Goal: Information Seeking & Learning: Learn about a topic

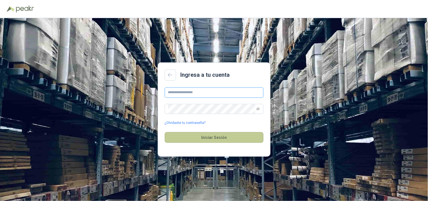
type input "**********"
click at [229, 140] on button "Iniciar Sesión" at bounding box center [214, 137] width 99 height 11
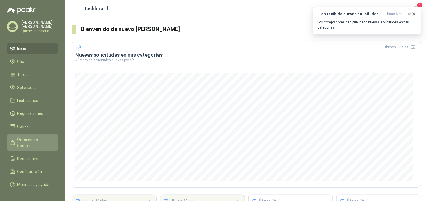
click at [33, 137] on span "Órdenes de Compra" at bounding box center [34, 142] width 35 height 12
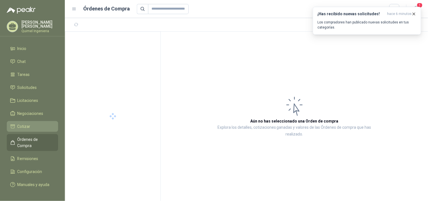
click at [32, 124] on li "Cotizar" at bounding box center [32, 126] width 45 height 6
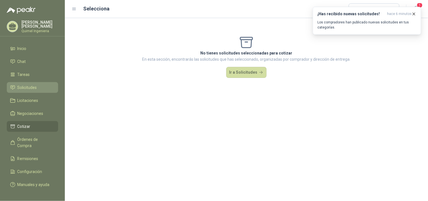
click at [39, 85] on li "Solicitudes" at bounding box center [32, 87] width 45 height 6
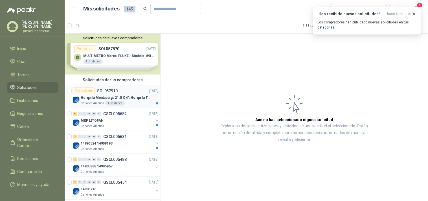
click at [136, 100] on p "Horquilla Montacarga 21.5 X 4": Horquilla Telescopica Overall size 2108 x 660 x…" at bounding box center [116, 97] width 70 height 5
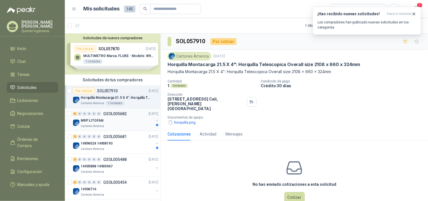
click at [133, 119] on div "MRP LITOFAN" at bounding box center [117, 120] width 73 height 7
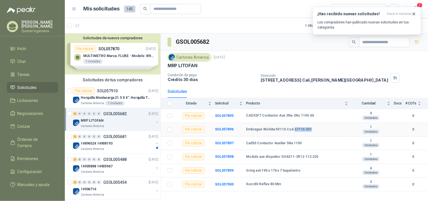
drag, startPoint x: 312, startPoint y: 128, endPoint x: 292, endPoint y: 128, distance: 19.7
click at [292, 128] on div "Embrague Wichita SV116 Cod.67116-001" at bounding box center [297, 129] width 102 height 5
copy b "67116-001"
drag, startPoint x: 245, startPoint y: 142, endPoint x: 254, endPoint y: 140, distance: 9.9
click at [254, 140] on tr "Por cotizar SOL057897 Cad50 Contactor Auxiliar 5Na 110V 1 Unidades 0" at bounding box center [294, 144] width 267 height 14
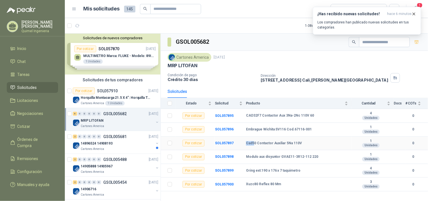
click at [252, 144] on b "Cad50 Contactor Auxiliar 5Na 110V" at bounding box center [274, 143] width 56 height 5
drag, startPoint x: 246, startPoint y: 144, endPoint x: 255, endPoint y: 143, distance: 8.5
click at [255, 143] on b "Cad50 Contactor Auxiliar 5Na 110V" at bounding box center [274, 143] width 56 height 5
copy b "Cad50"
click at [305, 159] on b "Modulo aux disyuntor GVAE11-3R12-112 220" at bounding box center [282, 157] width 72 height 5
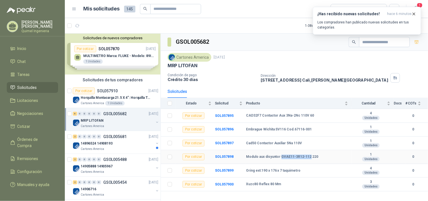
drag, startPoint x: 280, startPoint y: 156, endPoint x: 308, endPoint y: 155, distance: 27.9
click at [308, 155] on b "Modulo aux disyuntor GVAE11-3R12-112 220" at bounding box center [282, 157] width 72 height 5
copy b "GVAE11-3R12-112"
click at [257, 171] on b "Oring ext:190 x 176 x 7 taquimetro" at bounding box center [273, 170] width 55 height 5
drag, startPoint x: 244, startPoint y: 184, endPoint x: 258, endPoint y: 182, distance: 13.7
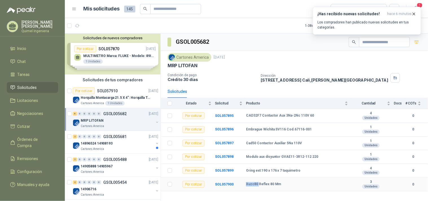
click at [258, 182] on tr "Por cotizar SOL057900 Xuzc80 Reflex 80 Mm 3 Unidades 0" at bounding box center [294, 184] width 267 height 14
copy tr "Xuzc80"
drag, startPoint x: 128, startPoint y: 142, endPoint x: 138, endPoint y: 143, distance: 9.6
click at [128, 142] on div "14896524 14908193" at bounding box center [117, 143] width 73 height 7
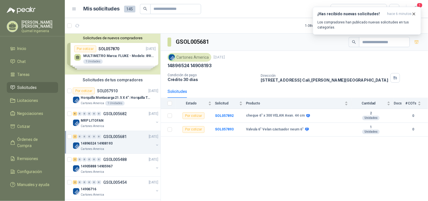
scroll to position [31, 0]
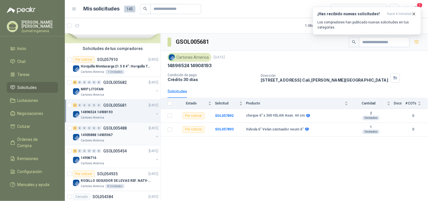
click at [123, 138] on div "Cartones America" at bounding box center [117, 140] width 73 height 5
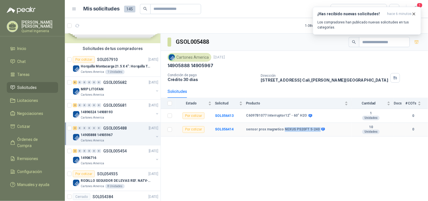
drag, startPoint x: 281, startPoint y: 129, endPoint x: 315, endPoint y: 128, distance: 33.6
click at [315, 128] on div "sensor prox magnetico NEXUS PS20FT 5-240" at bounding box center [285, 129] width 78 height 5
copy div "NEXUS PS20FT 5-240"
click at [109, 156] on div "14906716" at bounding box center [117, 157] width 73 height 7
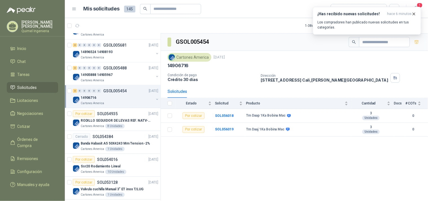
scroll to position [94, 0]
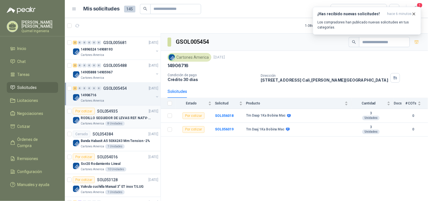
click at [135, 113] on div "Por cotizar SOL054935 [DATE]" at bounding box center [115, 111] width 85 height 7
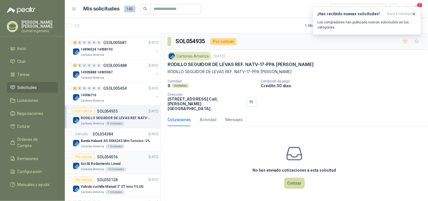
click at [122, 152] on article "Por cotizar SOL054016 [DATE] Ssr20 Rodamiento Lineal Cartones America 10 Unidad…" at bounding box center [113, 162] width 96 height 23
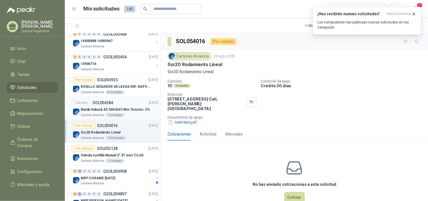
scroll to position [157, 0]
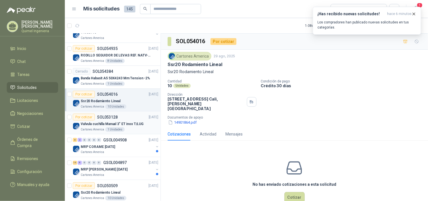
click at [125, 120] on div "Por cotizar SOL053128 [DATE]" at bounding box center [115, 117] width 85 height 7
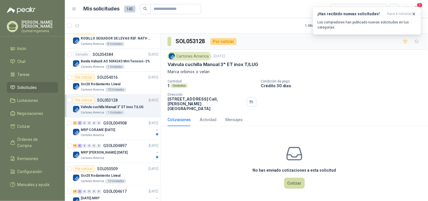
scroll to position [188, 0]
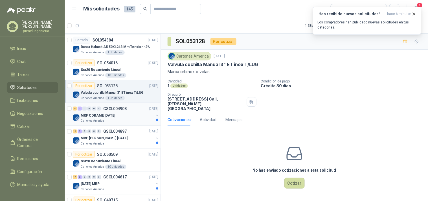
click at [121, 119] on div "Cartones America" at bounding box center [117, 121] width 73 height 5
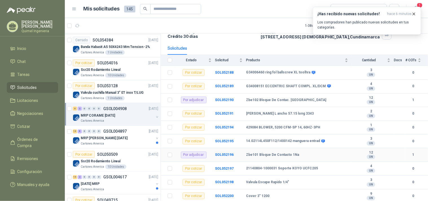
scroll to position [44, 0]
click at [193, 154] on div "Por adjudicar" at bounding box center [194, 154] width 26 height 7
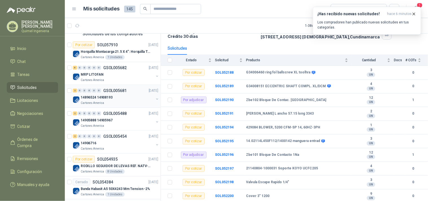
scroll to position [0, 0]
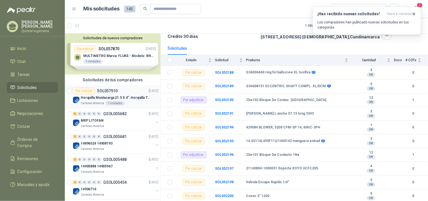
click at [107, 102] on div "1 Unidades" at bounding box center [114, 103] width 19 height 5
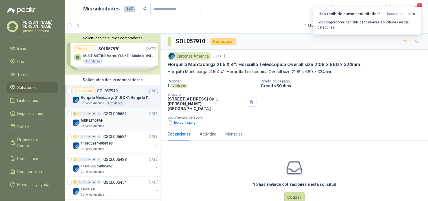
click at [123, 121] on div "MRP LITOFAN" at bounding box center [117, 120] width 73 height 7
